Goal: Communication & Community: Answer question/provide support

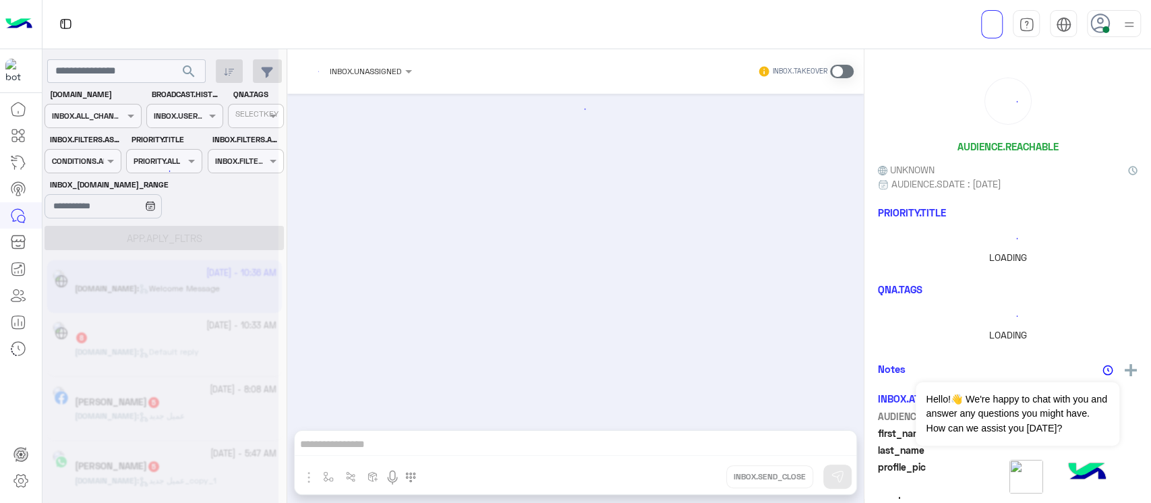
click at [0, 371] on div at bounding box center [21, 300] width 42 height 409
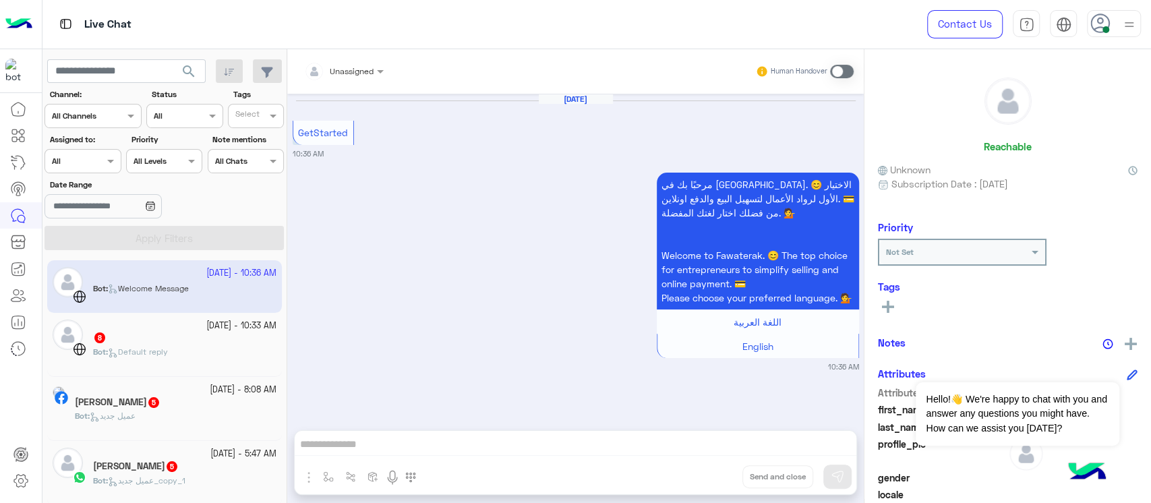
click at [183, 353] on div "Bot : Default reply" at bounding box center [184, 358] width 183 height 24
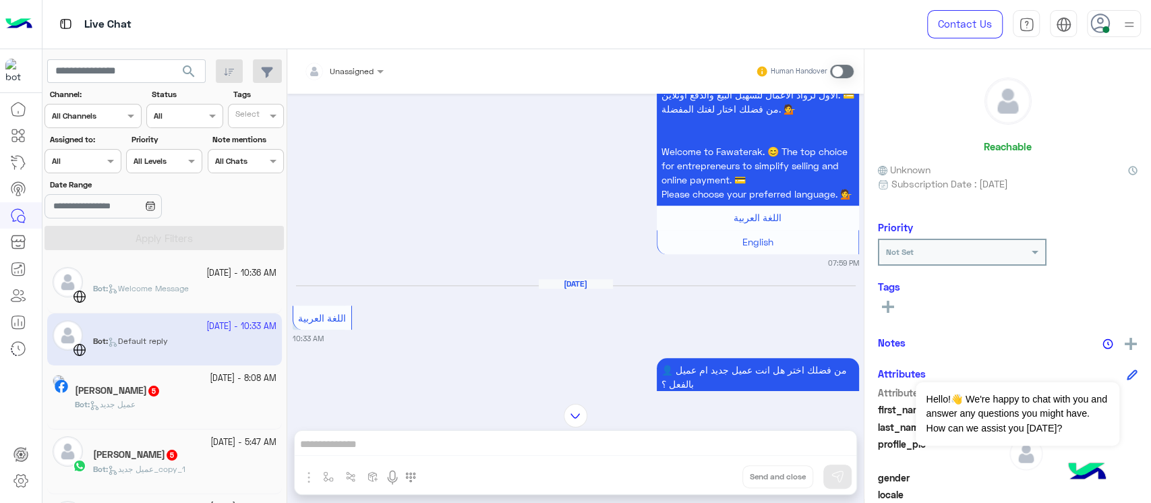
scroll to position [1308, 0]
